Goal: Transaction & Acquisition: Obtain resource

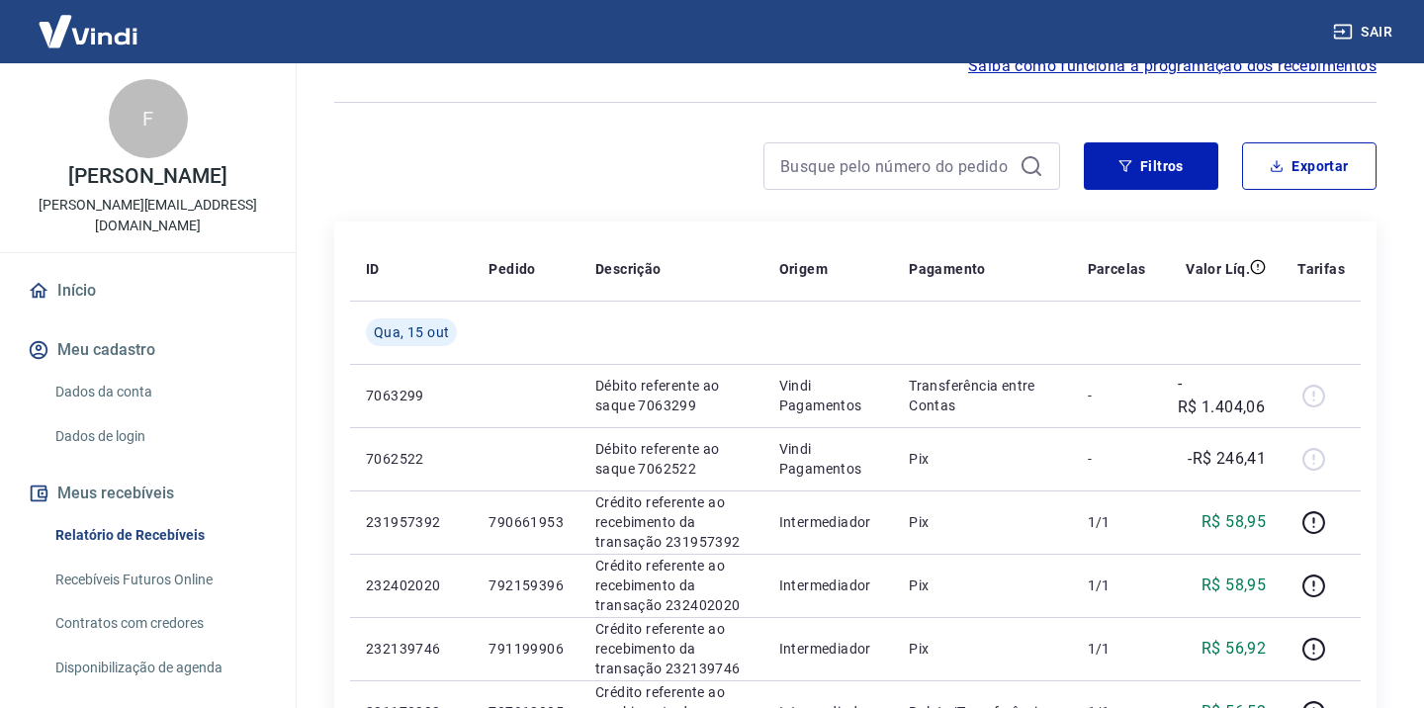
scroll to position [121, 0]
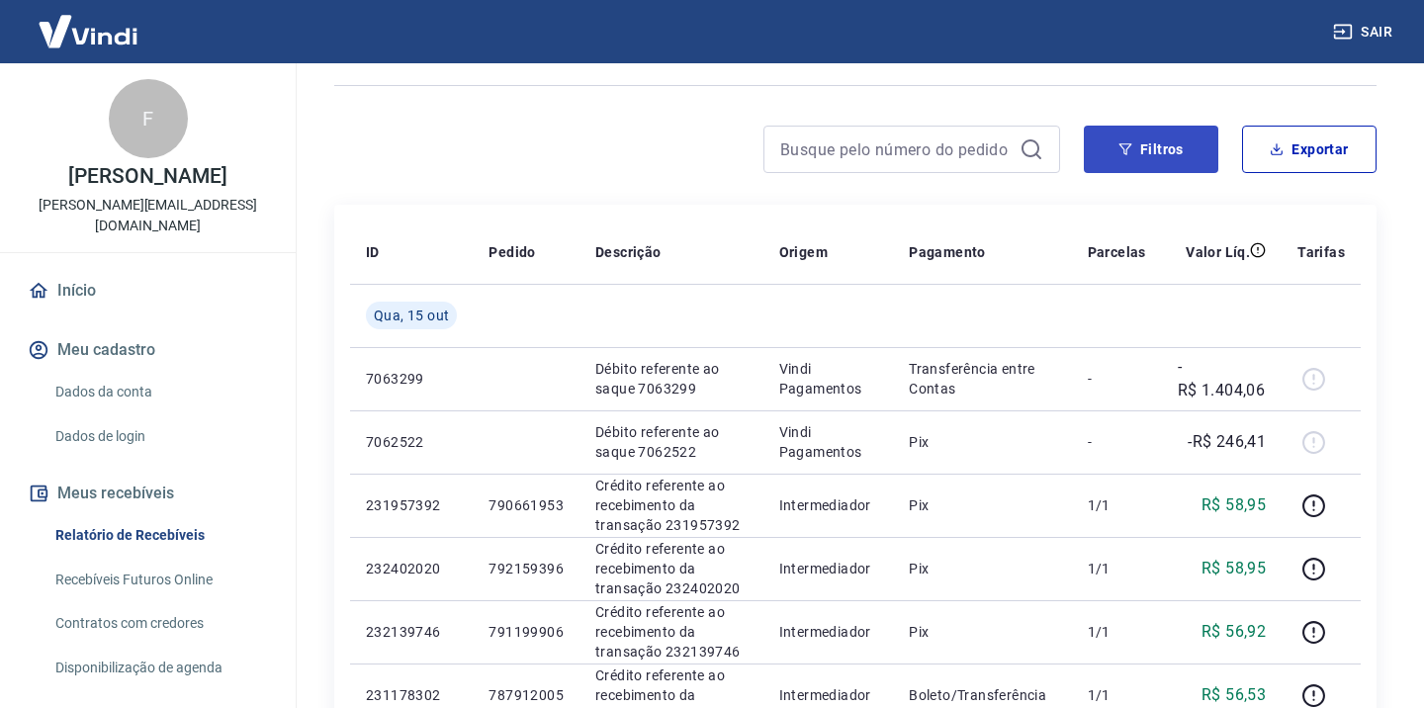
click at [1172, 142] on button "Filtros" at bounding box center [1151, 149] width 134 height 47
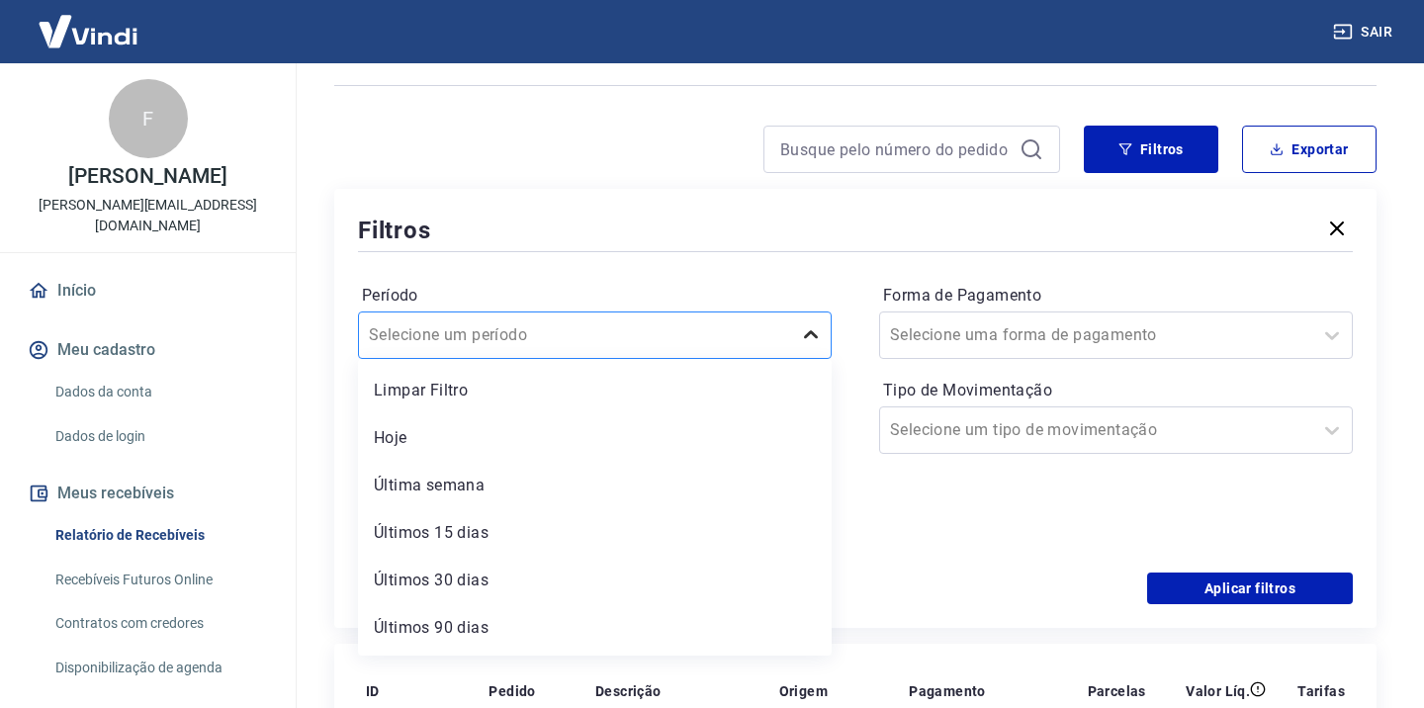
click at [809, 333] on icon at bounding box center [811, 335] width 24 height 24
click at [821, 329] on icon at bounding box center [811, 335] width 24 height 24
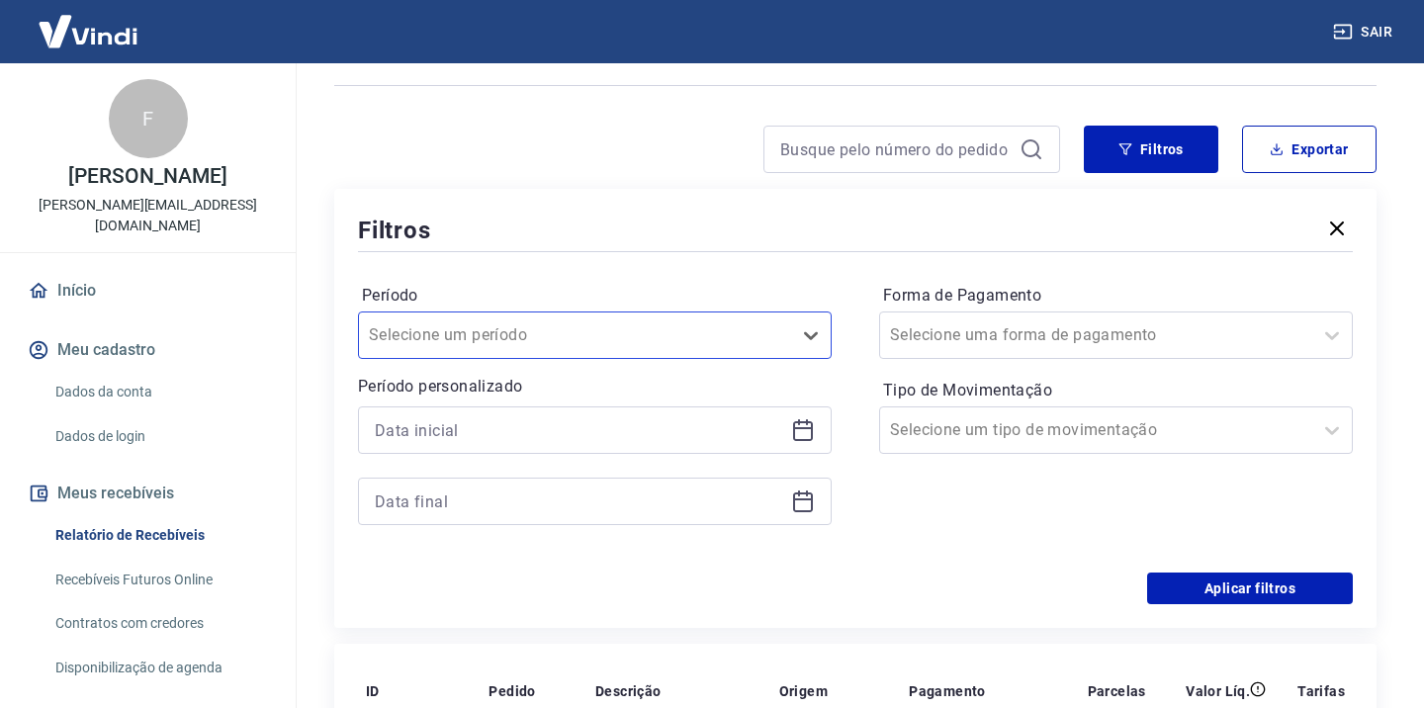
click at [814, 438] on icon at bounding box center [803, 430] width 24 height 24
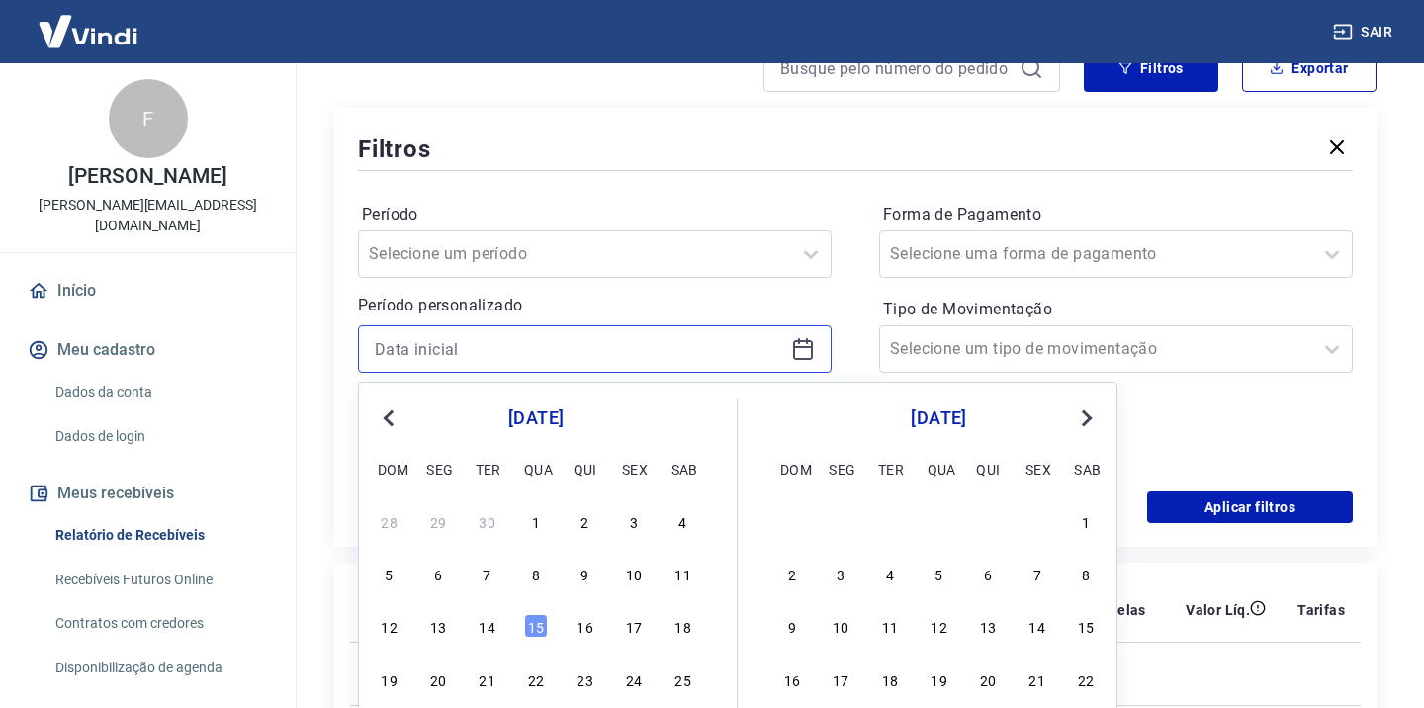
scroll to position [253, 0]
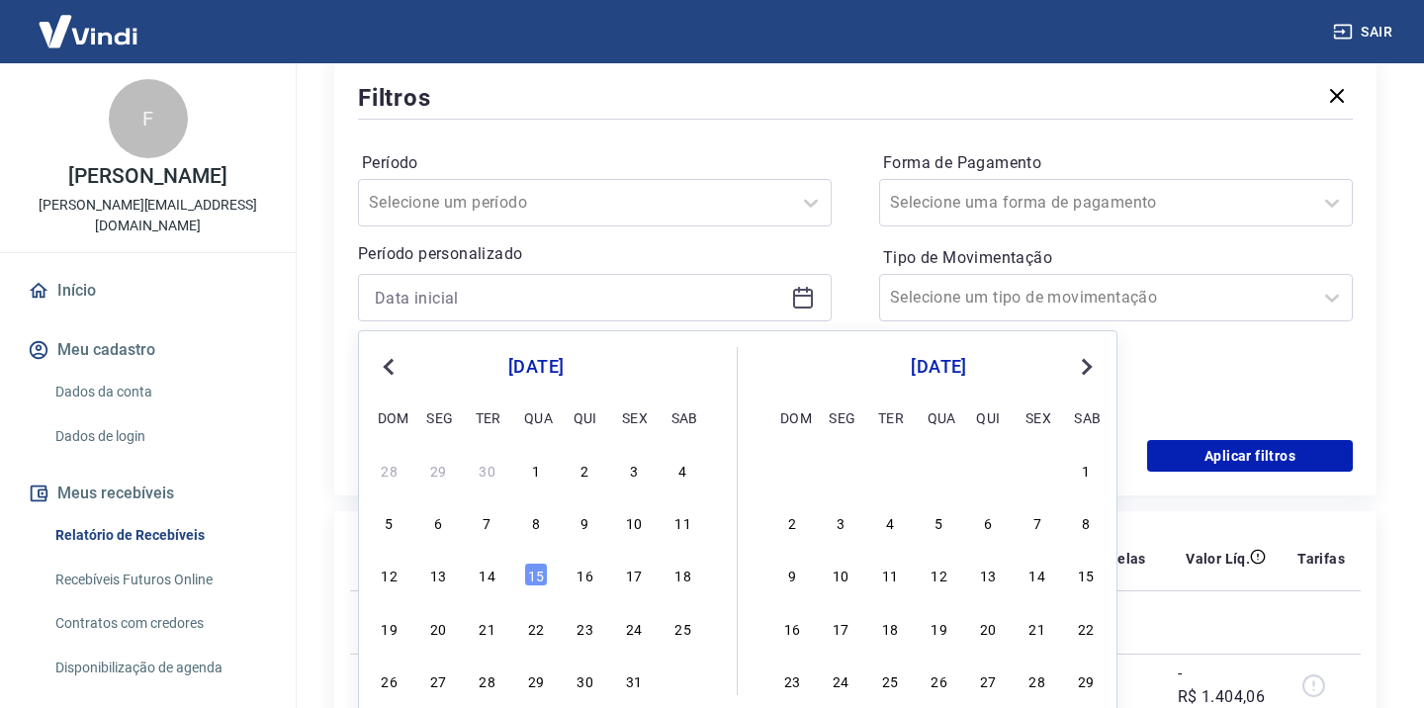
click at [391, 371] on span "Previous Month" at bounding box center [391, 366] width 0 height 23
click at [439, 468] on div "1" at bounding box center [438, 470] width 24 height 24
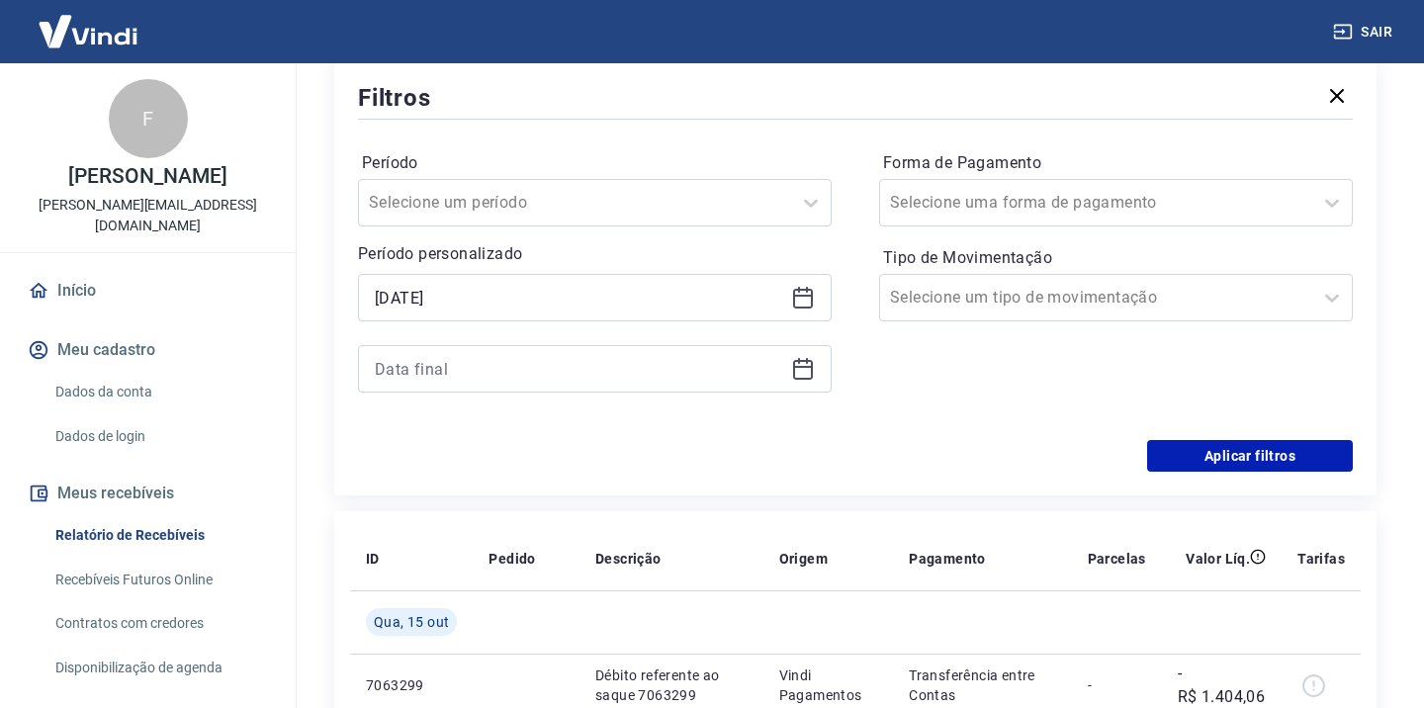
type input "[DATE]"
click at [799, 379] on icon at bounding box center [803, 370] width 20 height 20
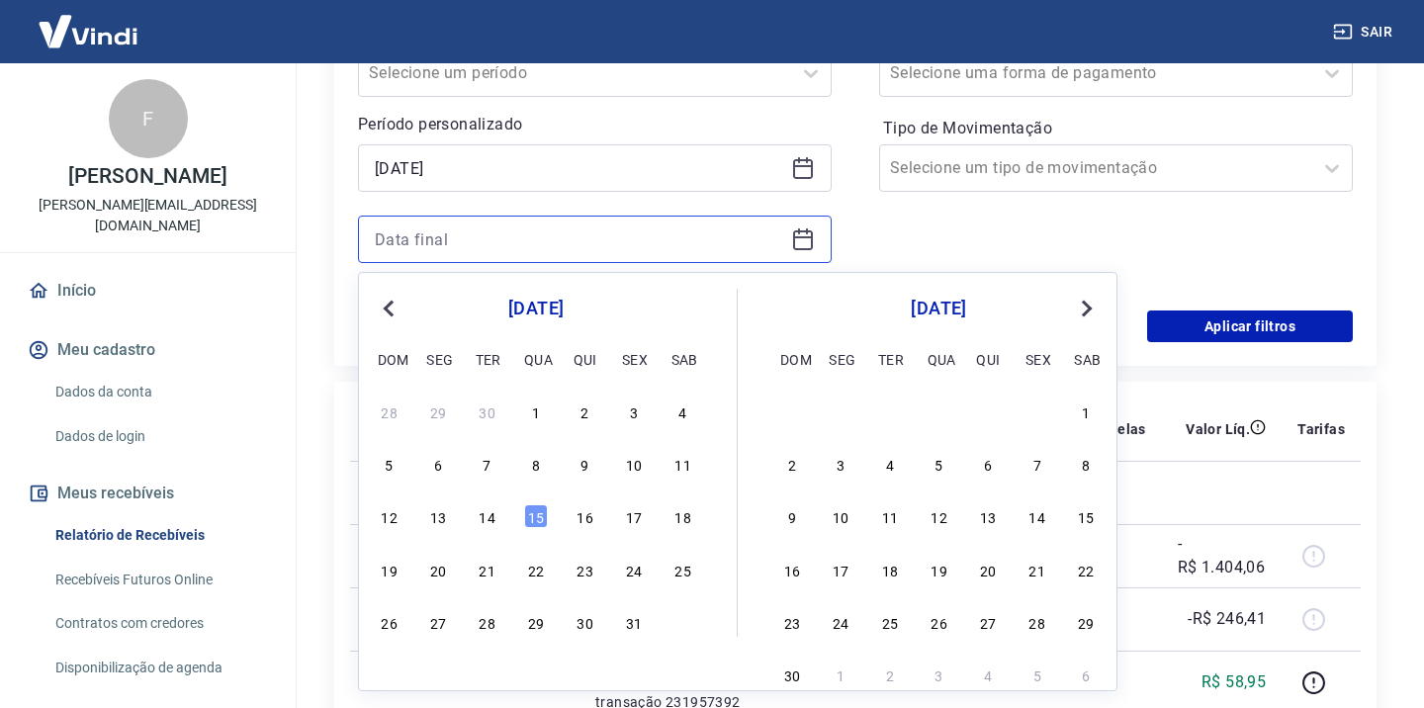
scroll to position [393, 0]
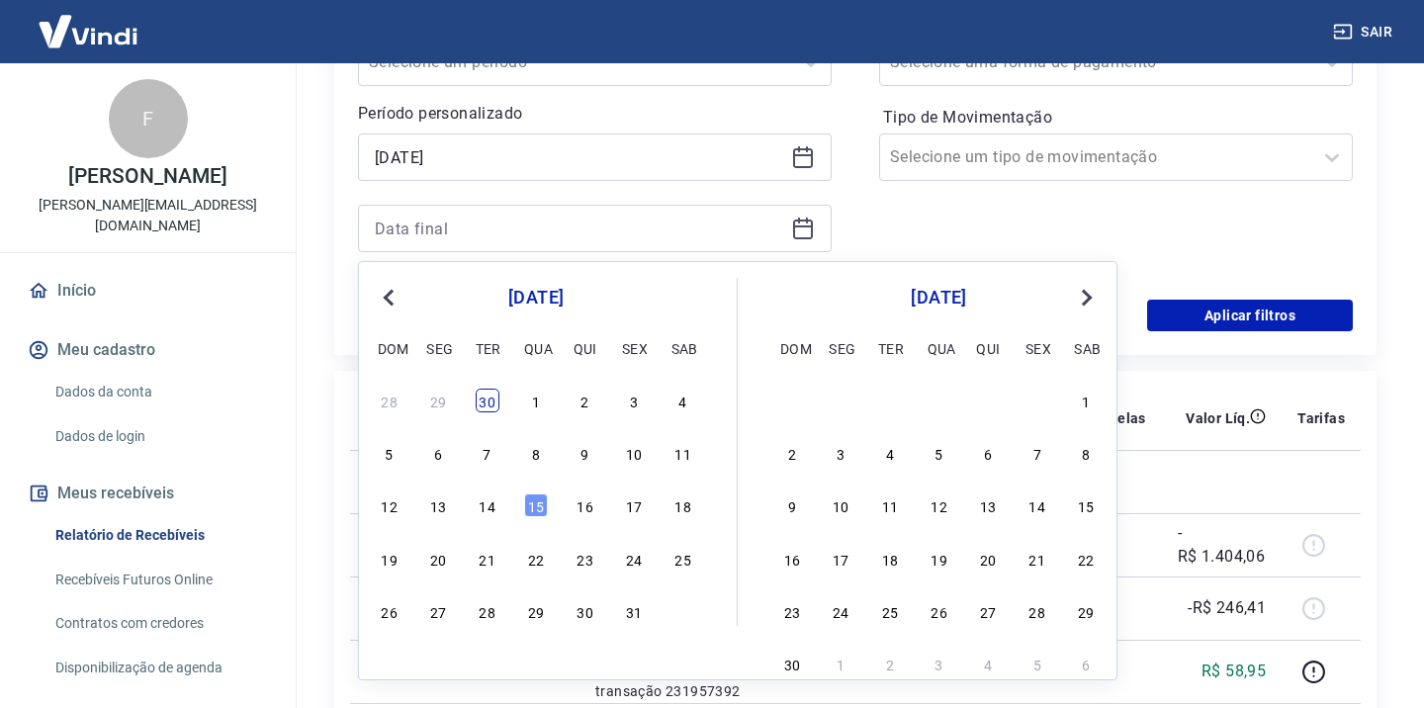
click at [492, 392] on div "30" at bounding box center [488, 401] width 24 height 24
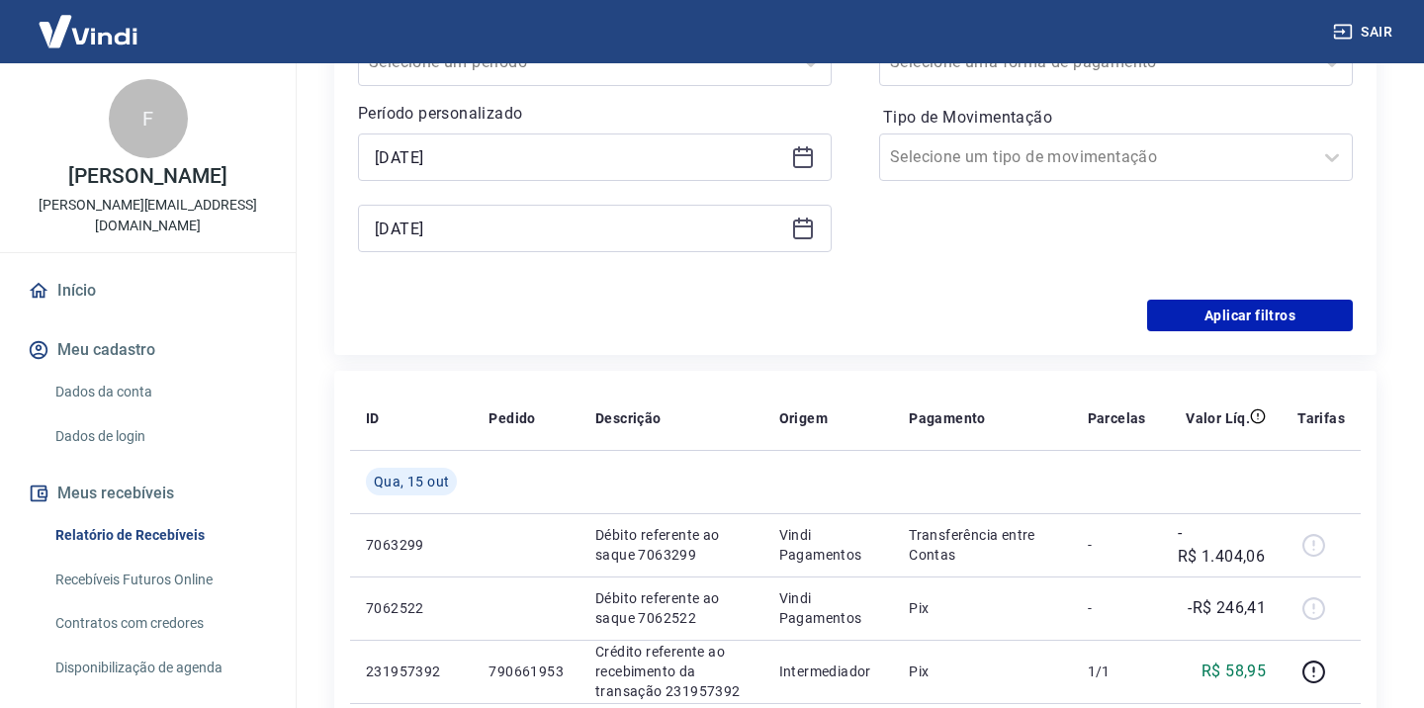
type input "[DATE]"
click at [879, 236] on div "Forma de Pagamento Selecione uma forma de pagamento Tipo de Movimentação Seleci…" at bounding box center [1116, 141] width 474 height 269
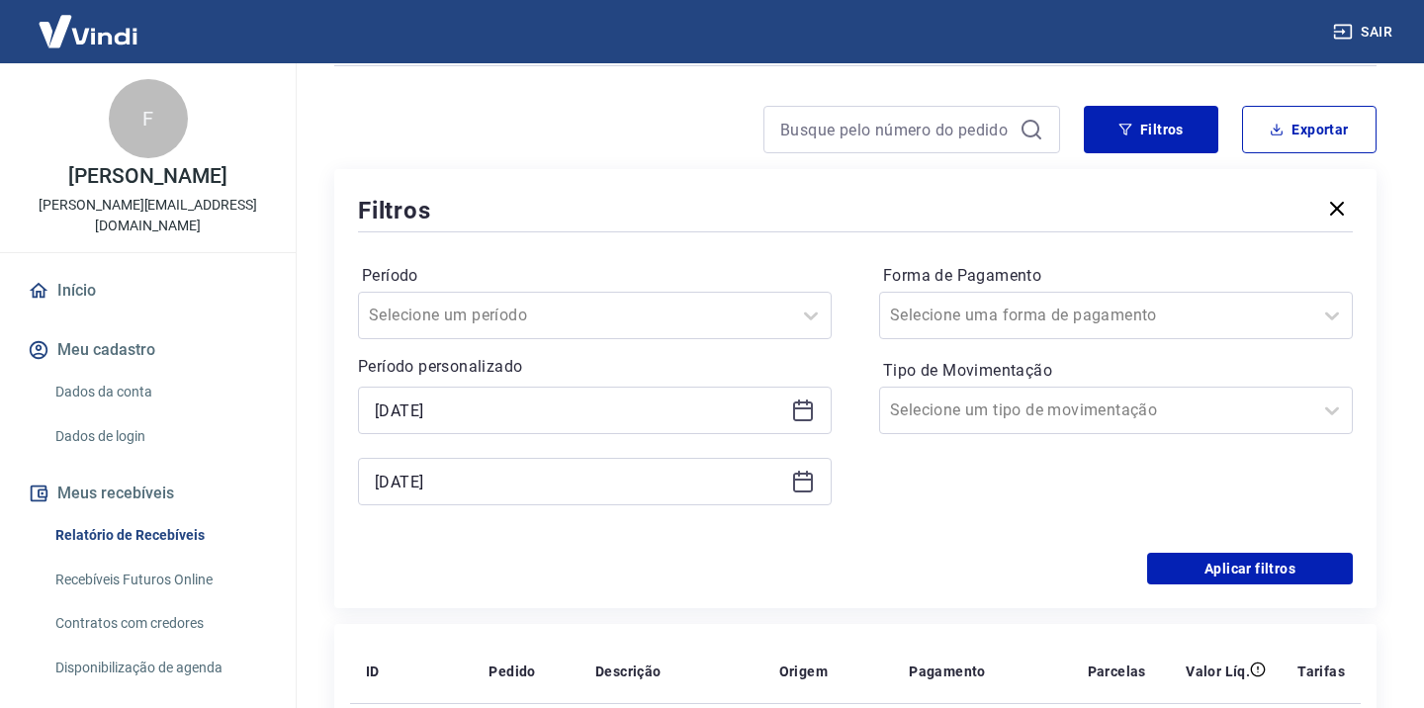
scroll to position [131, 0]
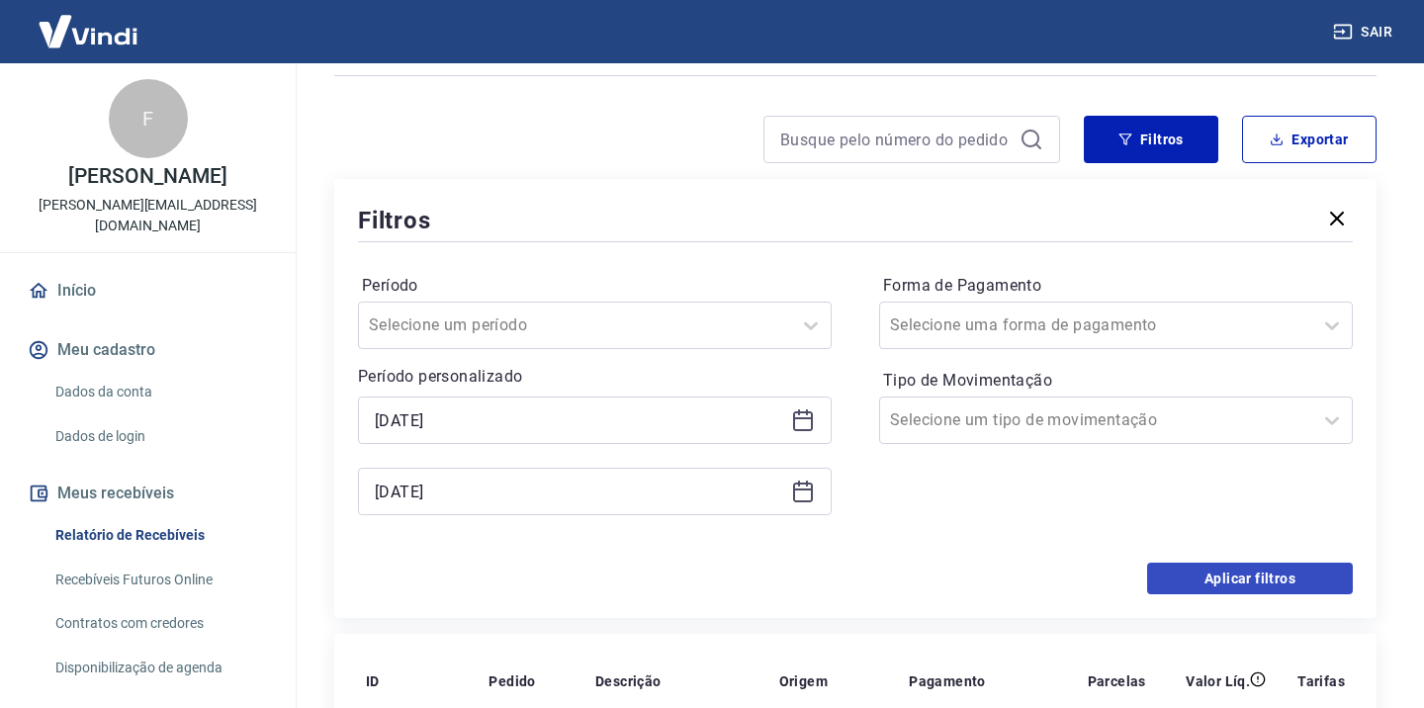
click at [1257, 574] on button "Aplicar filtros" at bounding box center [1250, 579] width 206 height 32
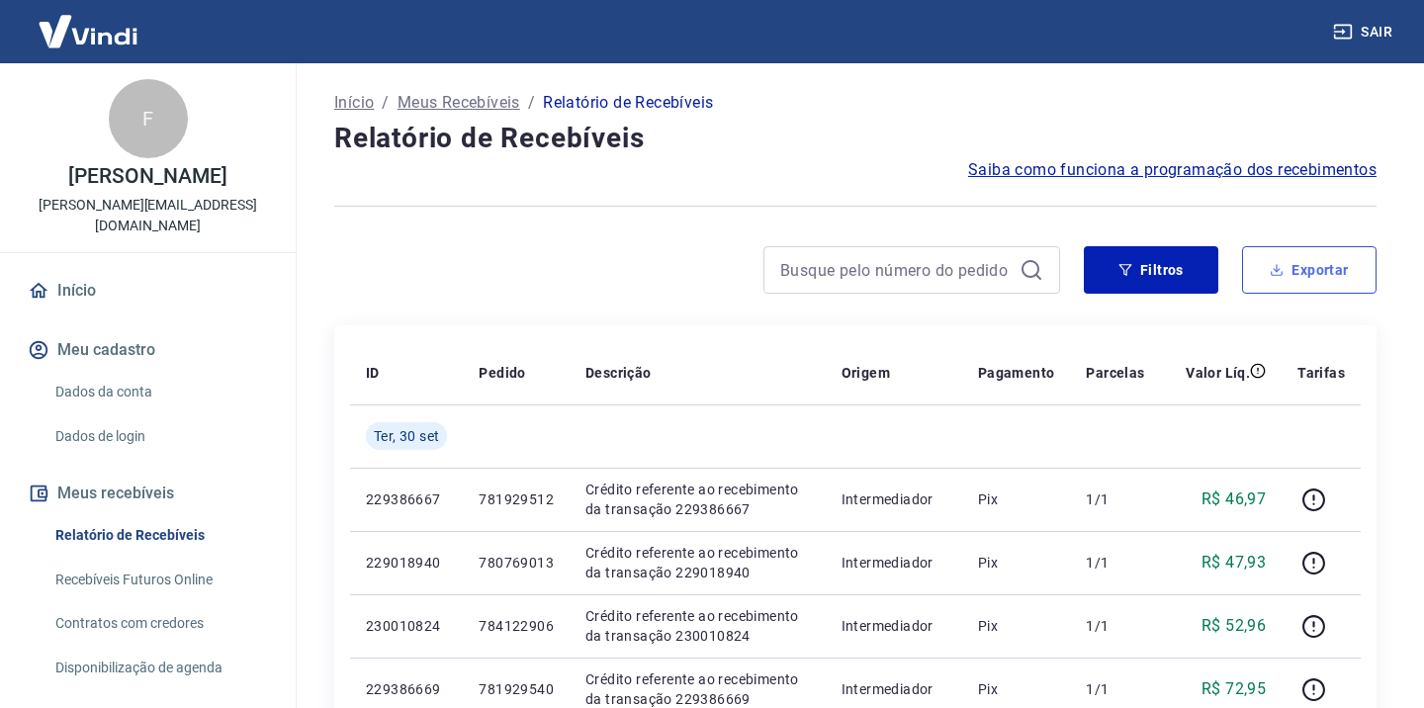
click at [1277, 264] on icon "button" at bounding box center [1276, 270] width 14 height 14
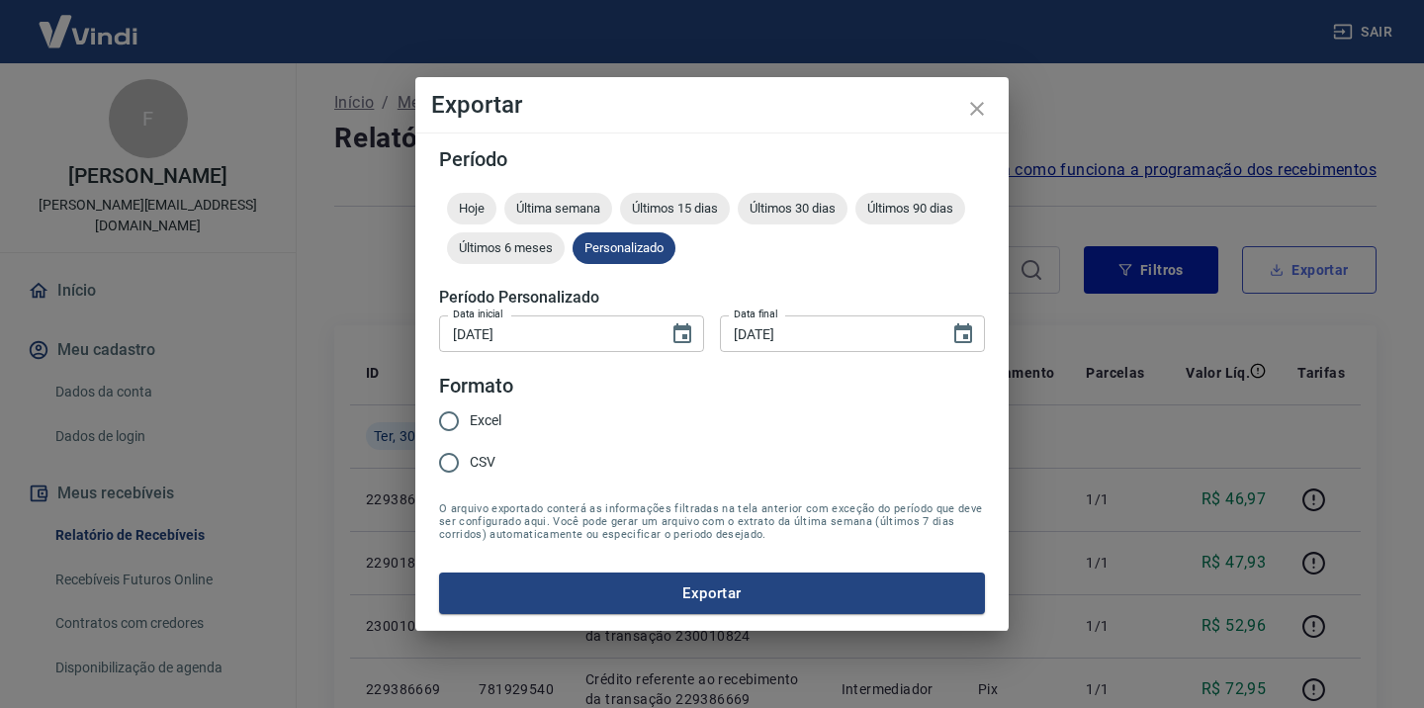
type input "[DATE]"
click at [460, 415] on input "Excel" at bounding box center [449, 421] width 42 height 42
radio input "true"
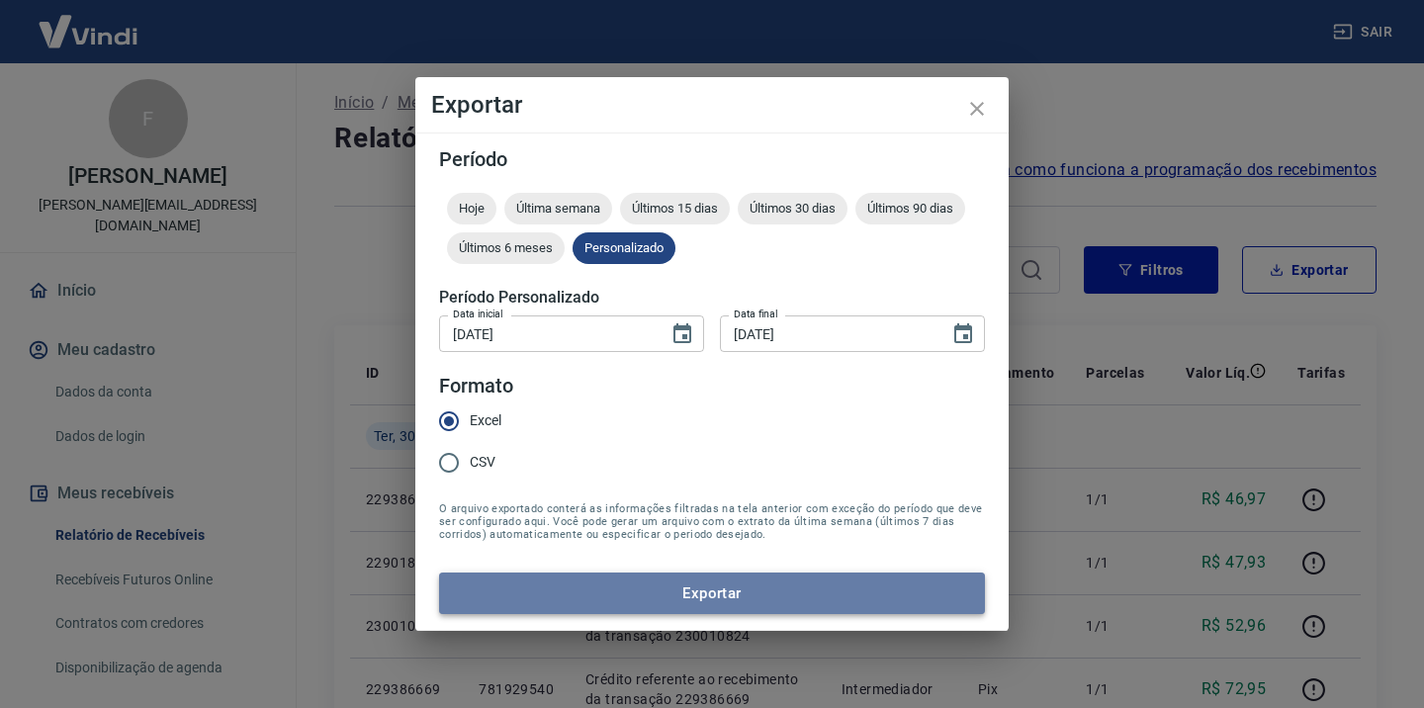
click at [657, 602] on button "Exportar" at bounding box center [712, 593] width 546 height 42
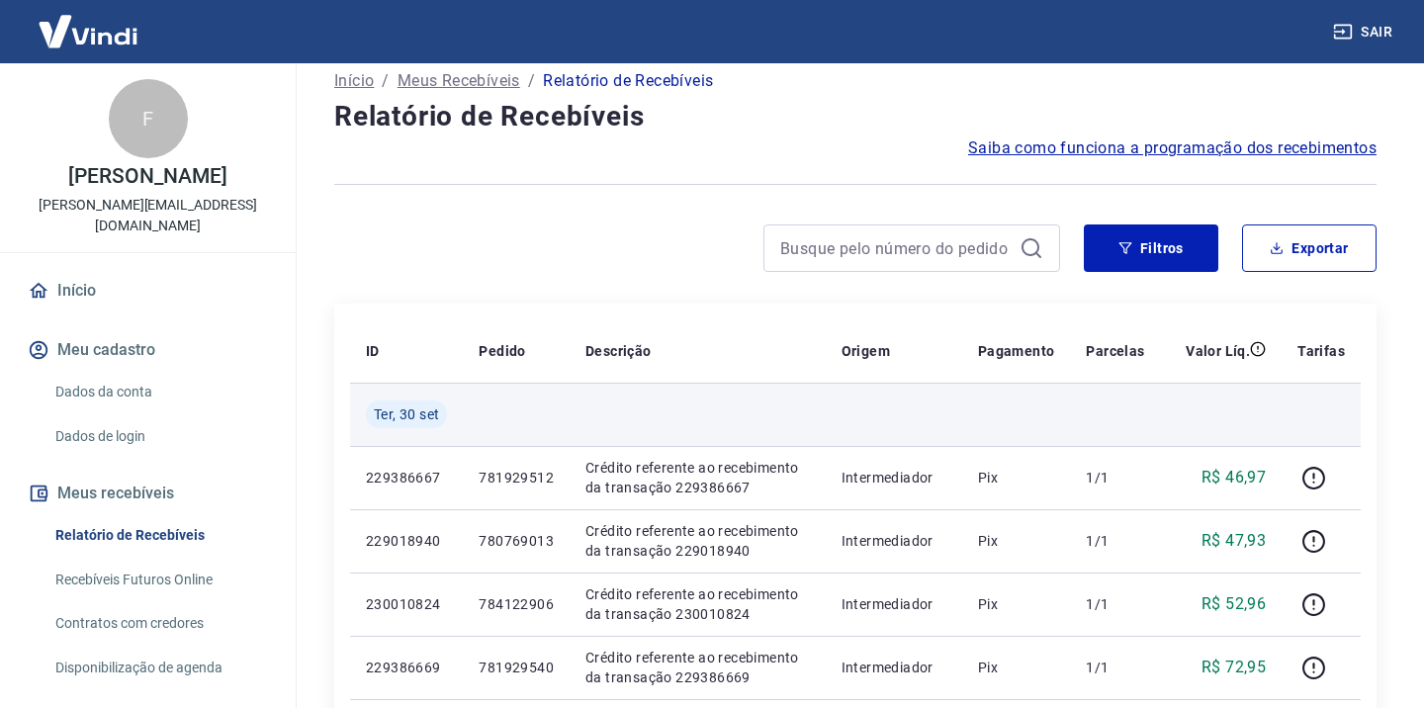
scroll to position [23, 0]
